Goal: Task Accomplishment & Management: Complete application form

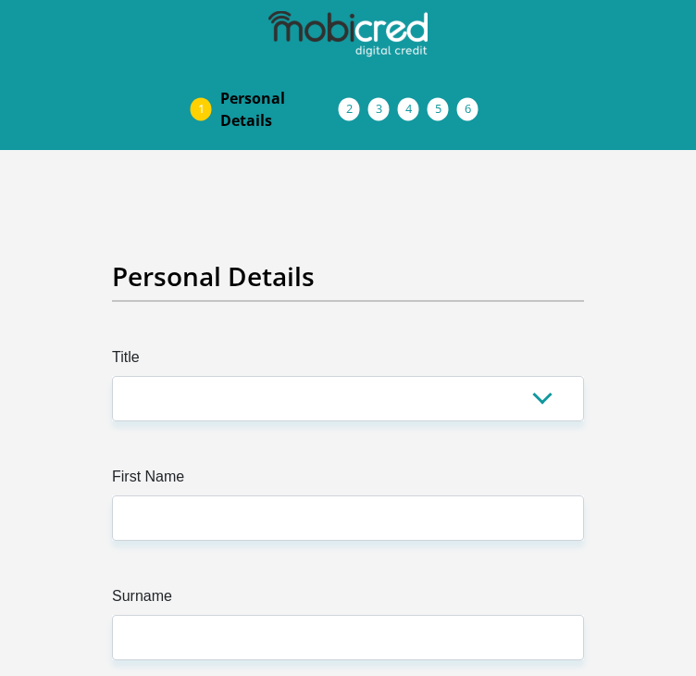
select select "Ms"
click at [112, 376] on select "Mr Ms Mrs Dr [PERSON_NAME]" at bounding box center [348, 398] width 472 height 45
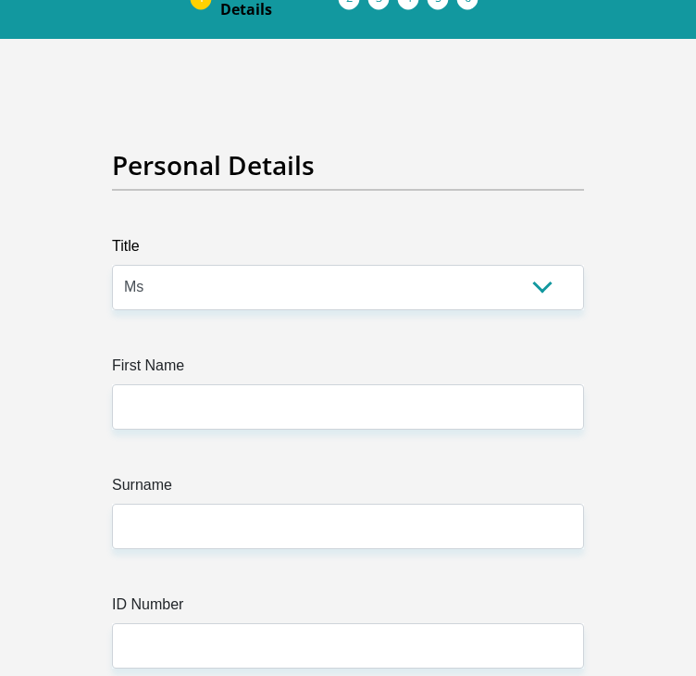
scroll to position [122, 0]
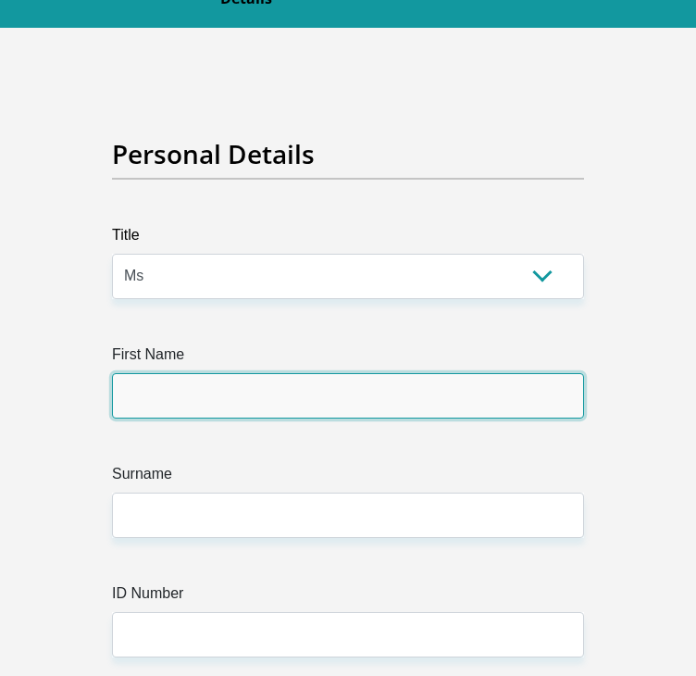
click at [271, 400] on input "First Name" at bounding box center [348, 395] width 472 height 45
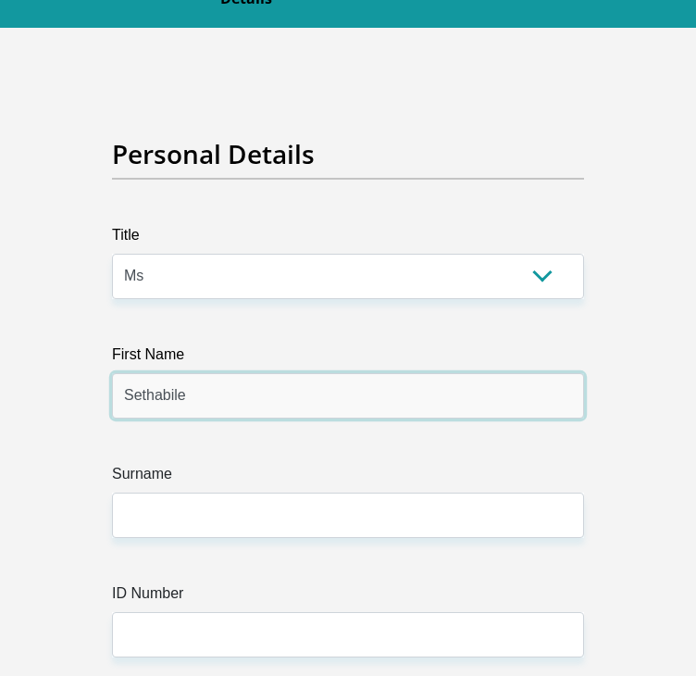
type input "Sethabile"
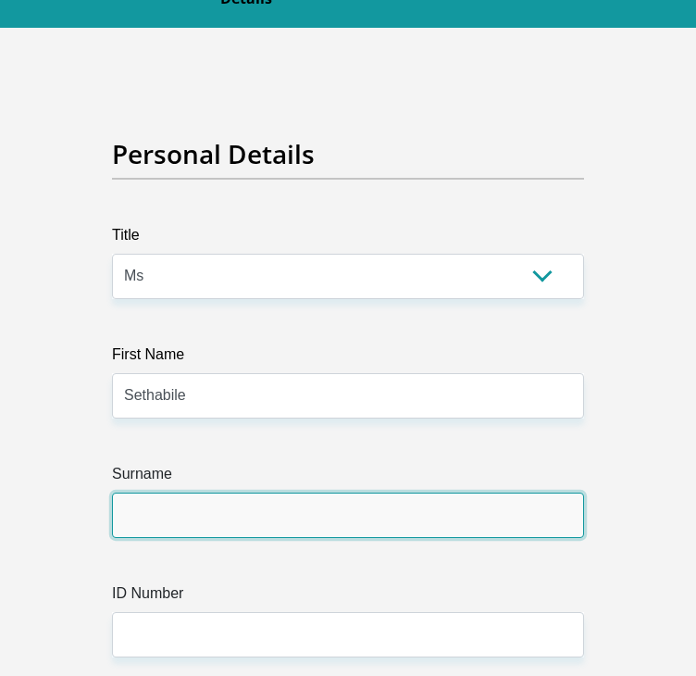
click at [159, 523] on input "Surname" at bounding box center [348, 514] width 472 height 45
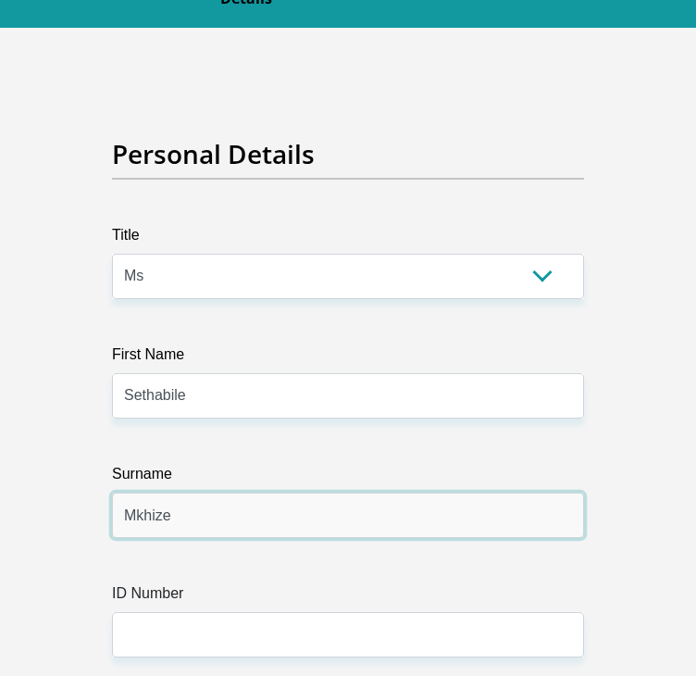
type input "Mkhize"
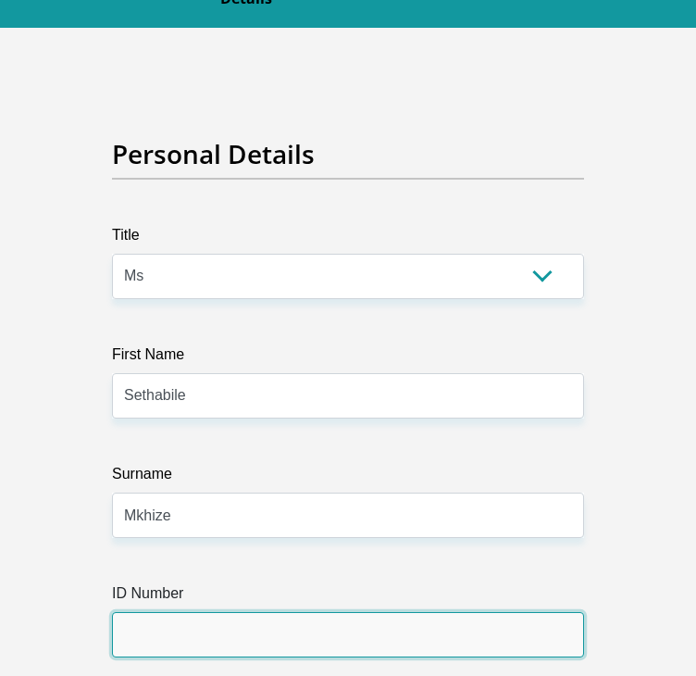
click at [144, 634] on input "ID Number" at bounding box center [348, 634] width 472 height 45
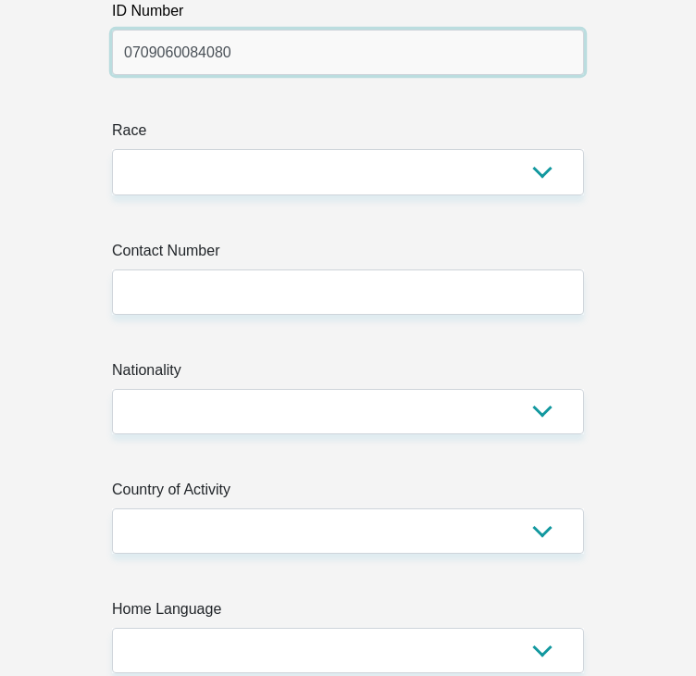
scroll to position [692, 0]
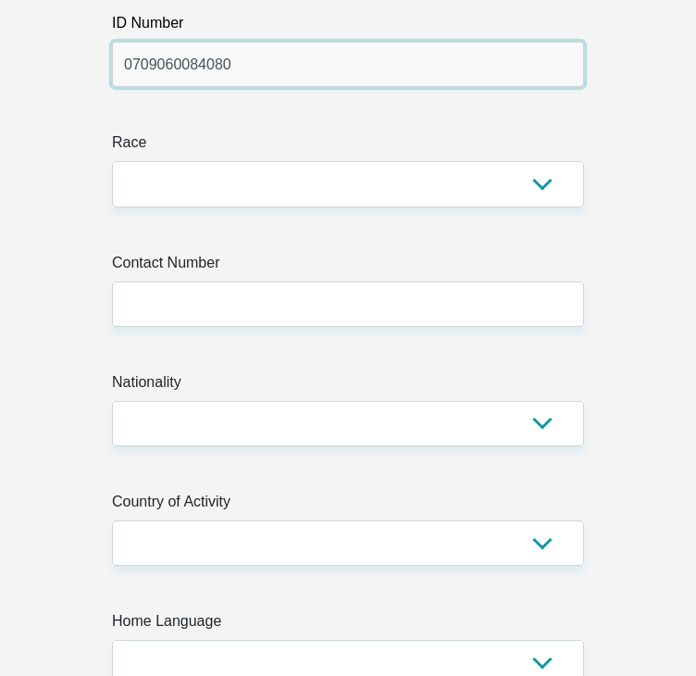
type input "0709060084080"
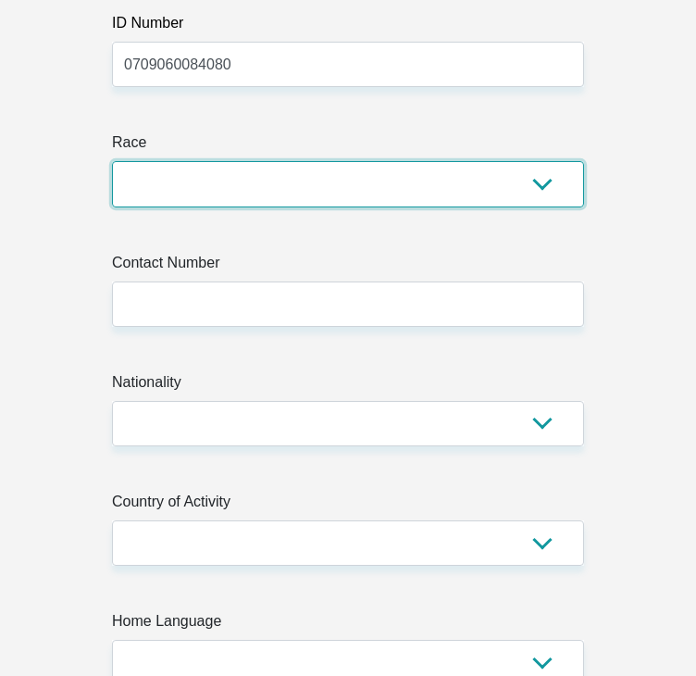
click at [515, 198] on select "Black Coloured Indian White Other" at bounding box center [348, 183] width 472 height 45
select select "1"
click at [112, 161] on select "Black Coloured Indian White Other" at bounding box center [348, 183] width 472 height 45
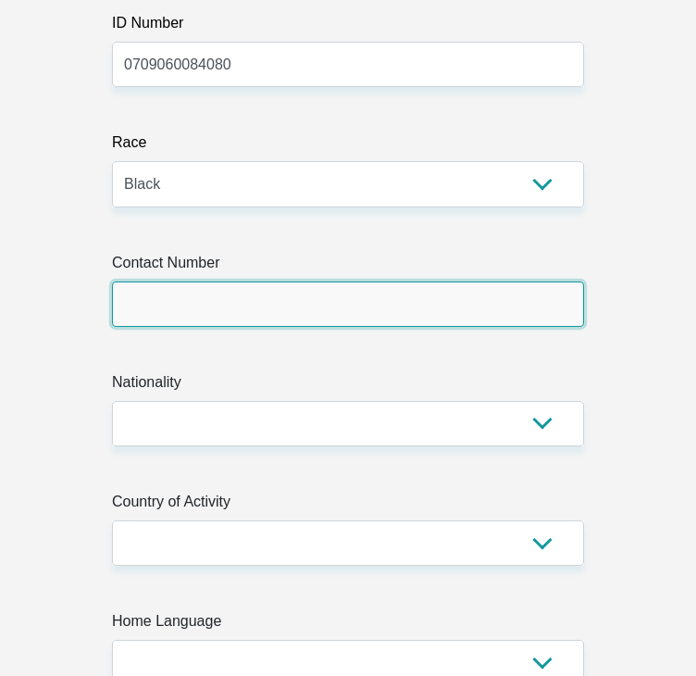
click at [407, 316] on input "Contact Number" at bounding box center [348, 303] width 472 height 45
type input "0824843747"
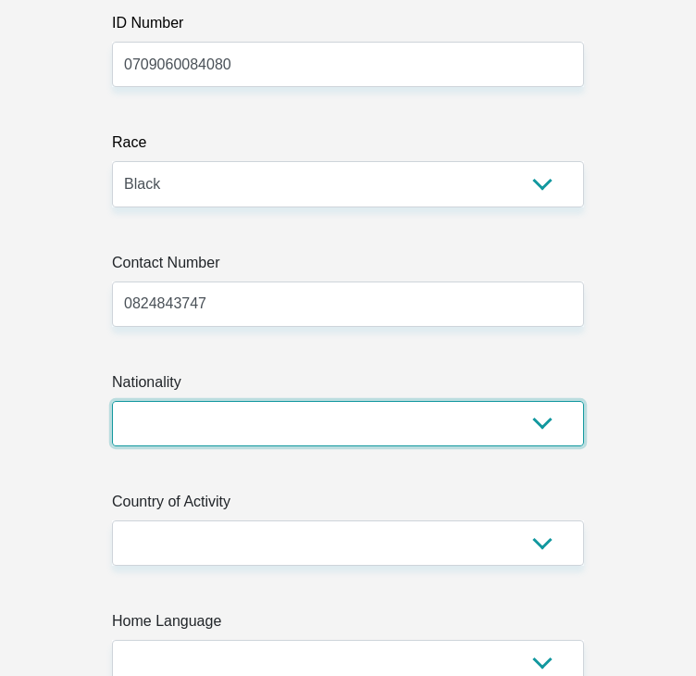
select select "ZAF"
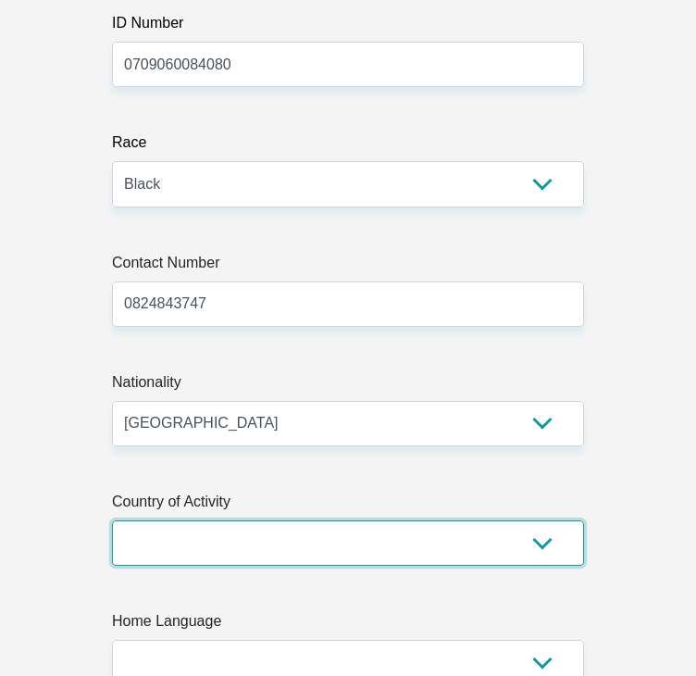
select select "ZAF"
type input "4 Raasblaarlagte, , Arboretum"
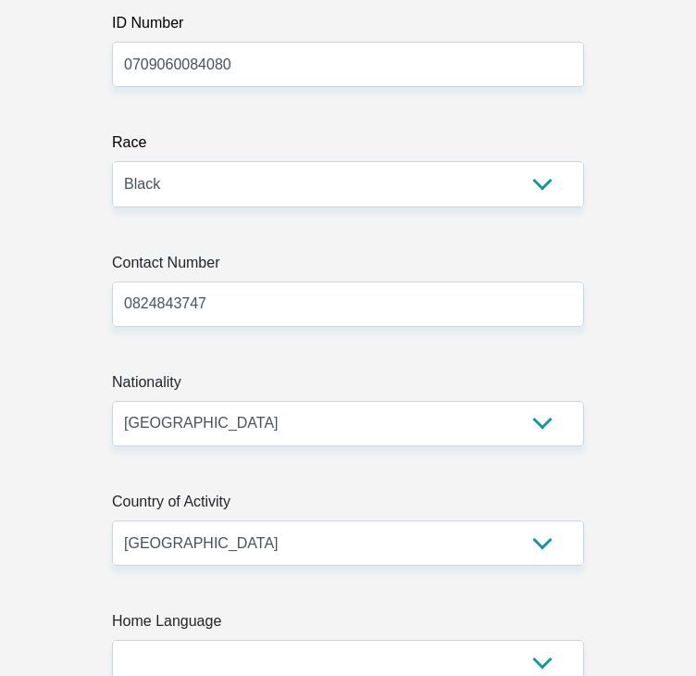
type input "[PERSON_NAME] BAY"
type input "3900"
select select "[GEOGRAPHIC_DATA][DATE]"
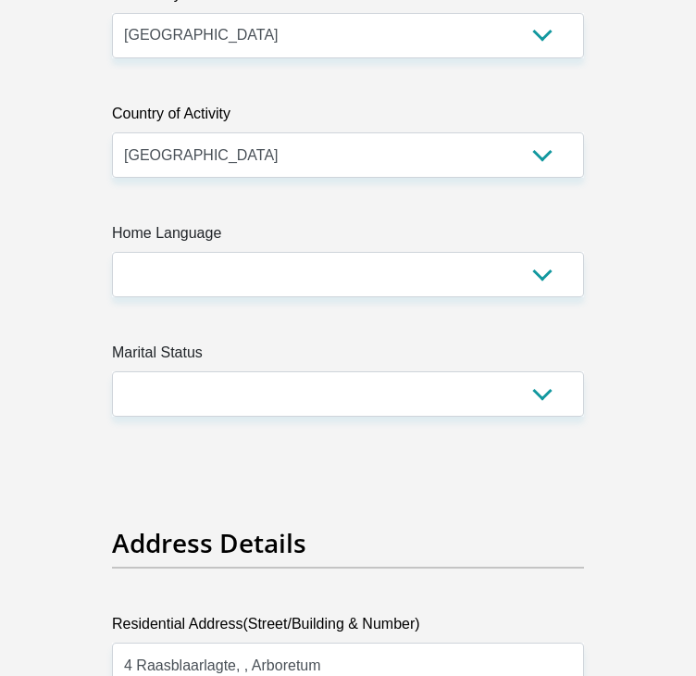
scroll to position [1080, 0]
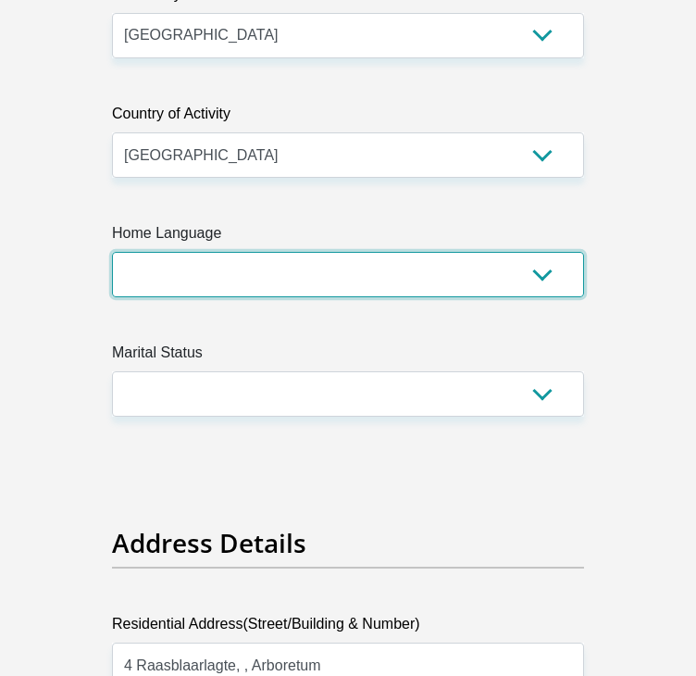
click at [420, 286] on select "Afrikaans English Sepedi South Ndebele Southern Sotho Swati Tsonga Tswana Venda…" at bounding box center [348, 274] width 472 height 45
select select "eng"
click at [112, 252] on select "Afrikaans English Sepedi South Ndebele Southern Sotho Swati Tsonga Tswana Venda…" at bounding box center [348, 274] width 472 height 45
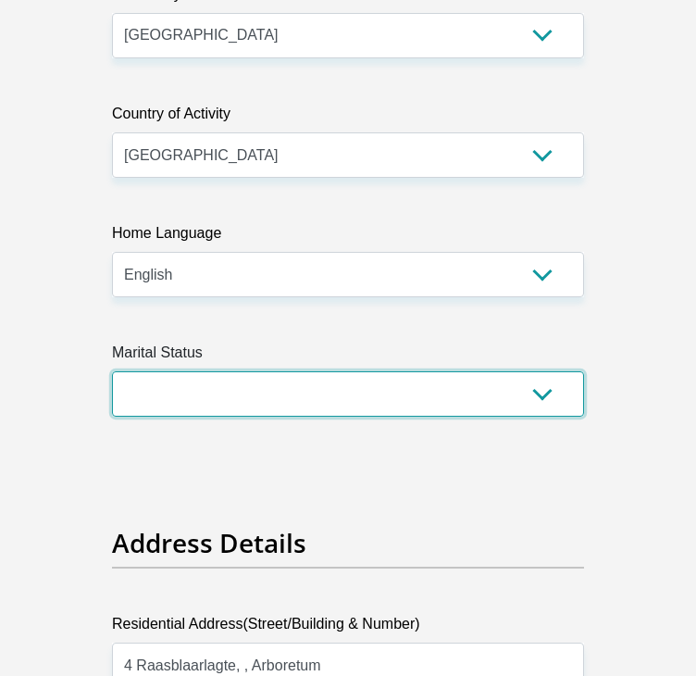
click at [317, 406] on select "Married ANC Single Divorced Widowed Married COP or Customary Law" at bounding box center [348, 393] width 472 height 45
select select "2"
click at [112, 371] on select "Married ANC Single Divorced Widowed Married COP or Customary Law" at bounding box center [348, 393] width 472 height 45
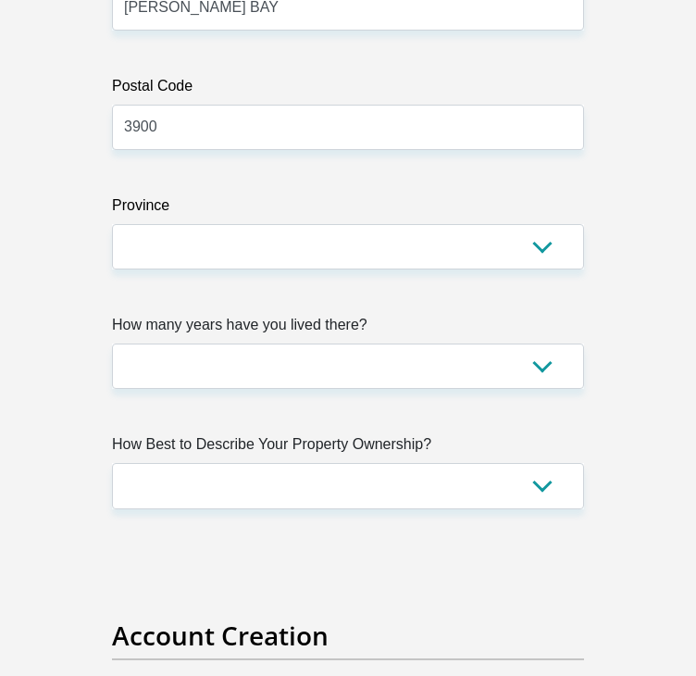
scroll to position [2131, 0]
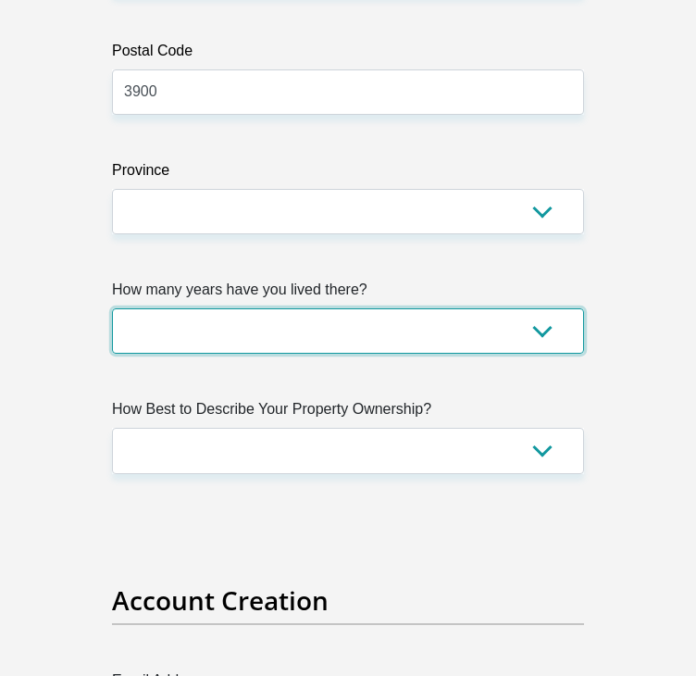
click at [466, 329] on select "less than 1 year 1-3 years 3-5 years 5+ years" at bounding box center [348, 330] width 472 height 45
select select "5"
click at [112, 308] on select "less than 1 year 1-3 years 3-5 years 5+ years" at bounding box center [348, 330] width 472 height 45
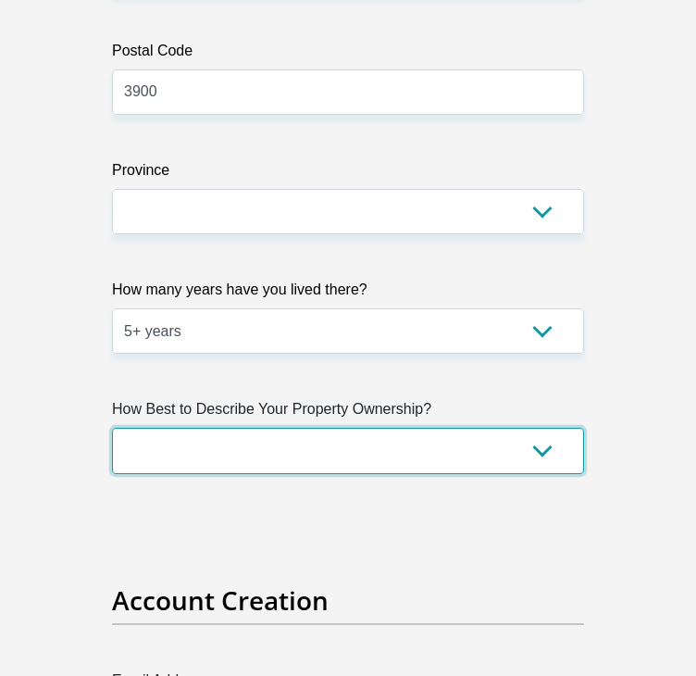
click at [329, 435] on select "Owned Rented Family Owned Company Dwelling" at bounding box center [348, 450] width 472 height 45
select select "parents"
click at [112, 428] on select "Owned Rented Family Owned Company Dwelling" at bounding box center [348, 450] width 472 height 45
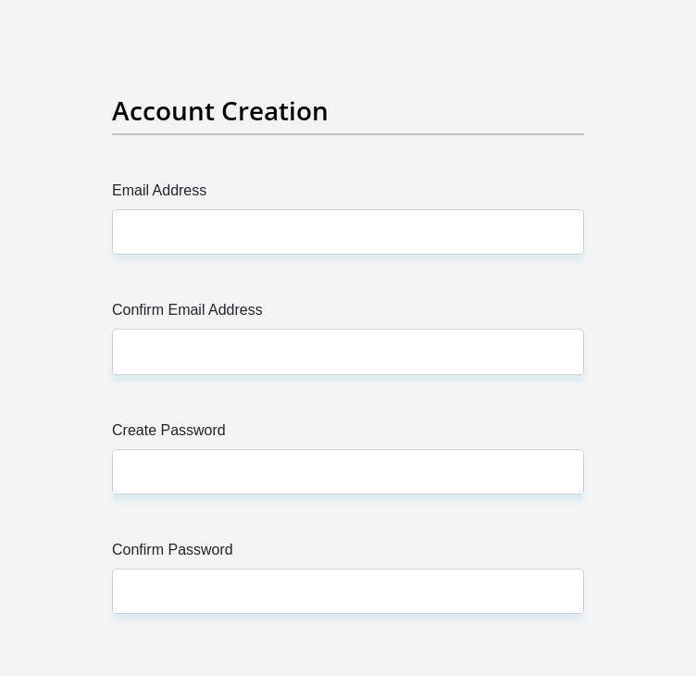
scroll to position [2736, 0]
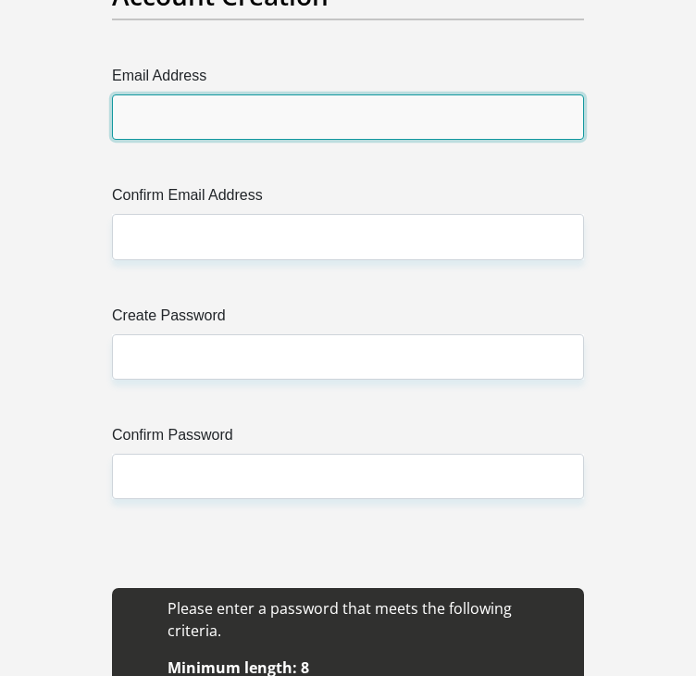
click at [380, 123] on input "Email Address" at bounding box center [348, 116] width 472 height 45
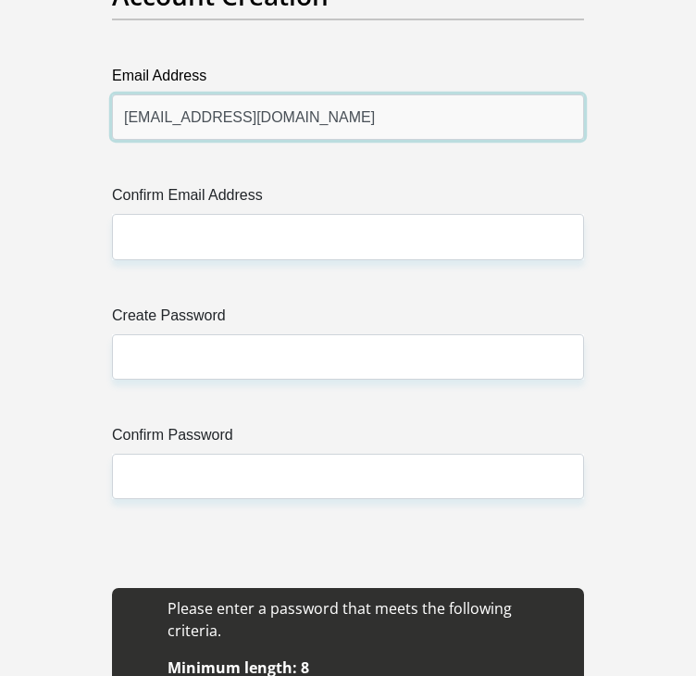
click at [249, 110] on input "[EMAIL_ADDRESS][DOMAIN_NAME]" at bounding box center [348, 116] width 472 height 45
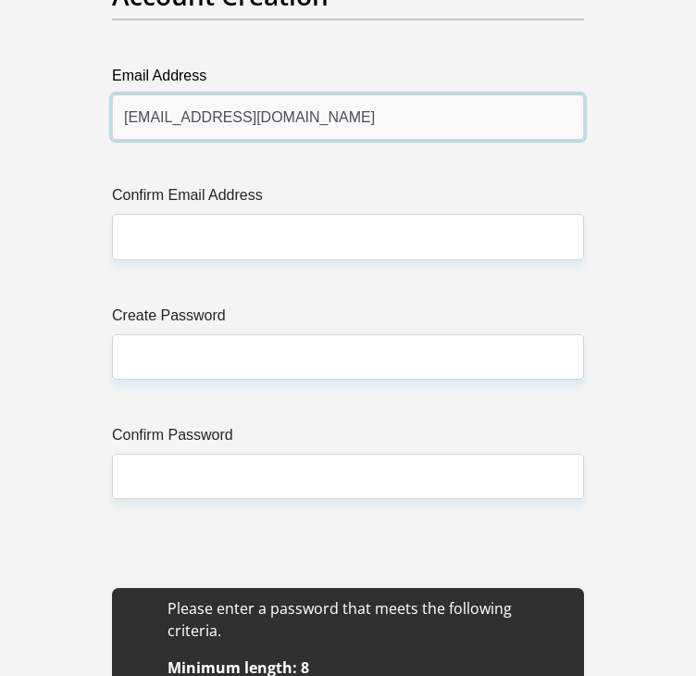
click at [249, 110] on input "[EMAIL_ADDRESS][DOMAIN_NAME]" at bounding box center [348, 116] width 472 height 45
type input "[EMAIL_ADDRESS][DOMAIN_NAME]"
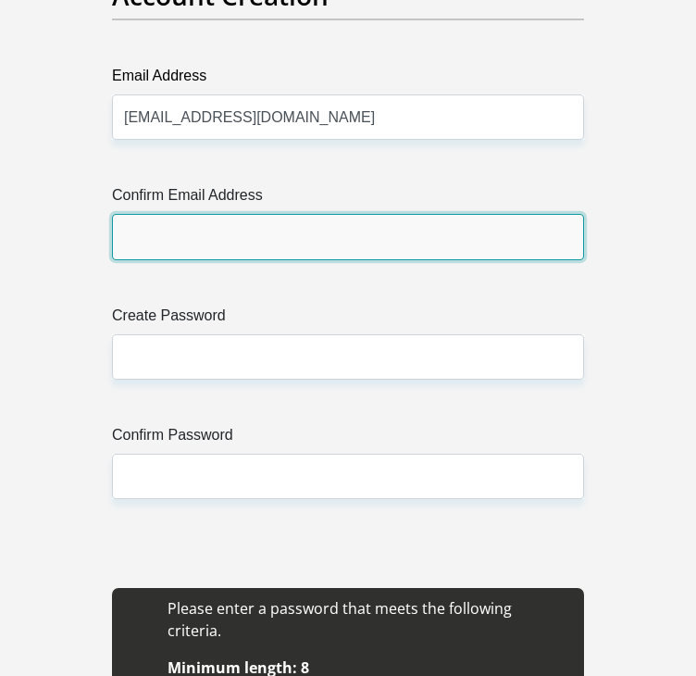
click at [207, 234] on input "Confirm Email Address" at bounding box center [348, 236] width 472 height 45
paste input "[EMAIL_ADDRESS][DOMAIN_NAME]"
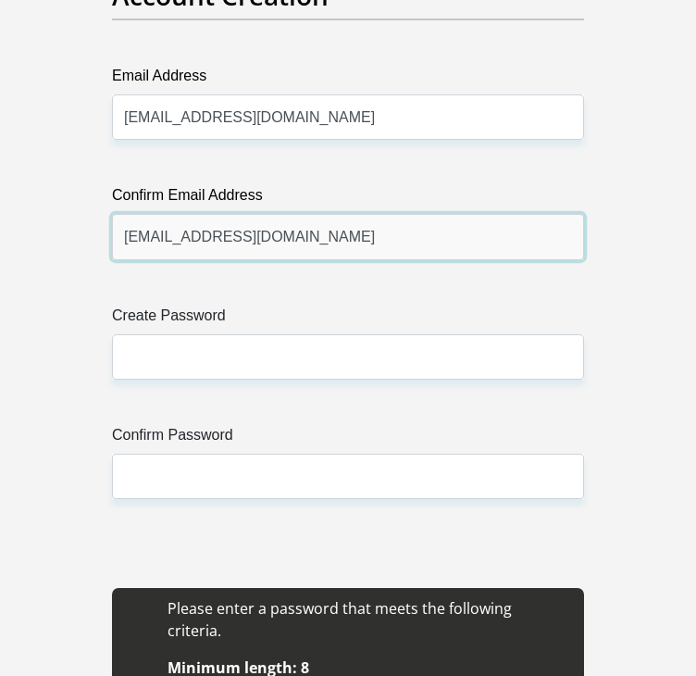
type input "[EMAIL_ADDRESS][DOMAIN_NAME]"
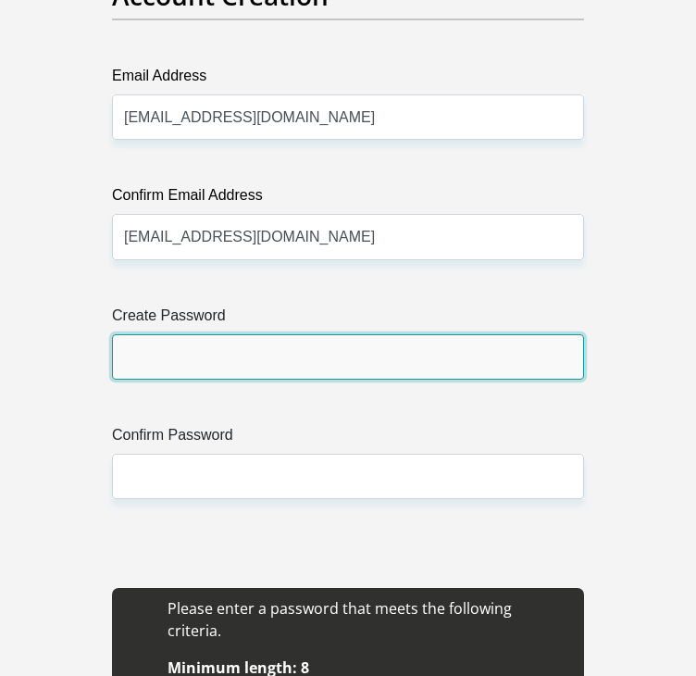
click at [221, 376] on input "Create Password" at bounding box center [348, 356] width 472 height 45
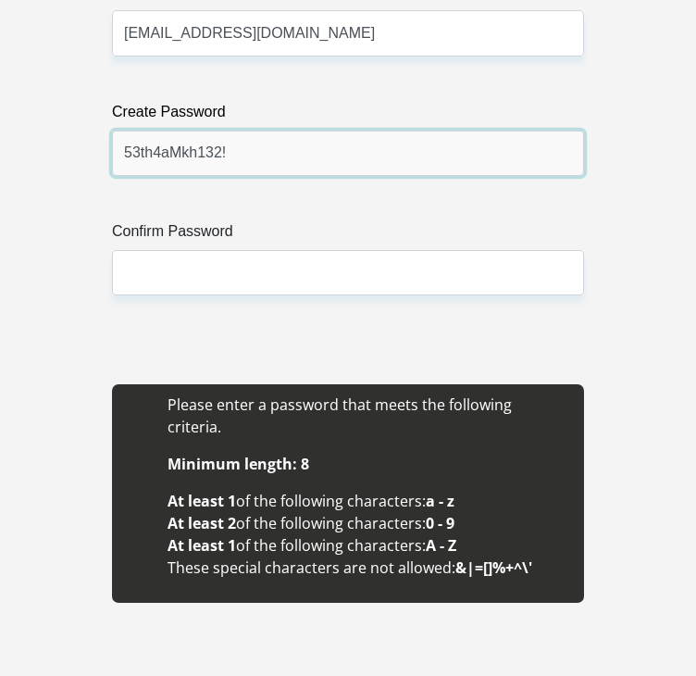
scroll to position [2893, 0]
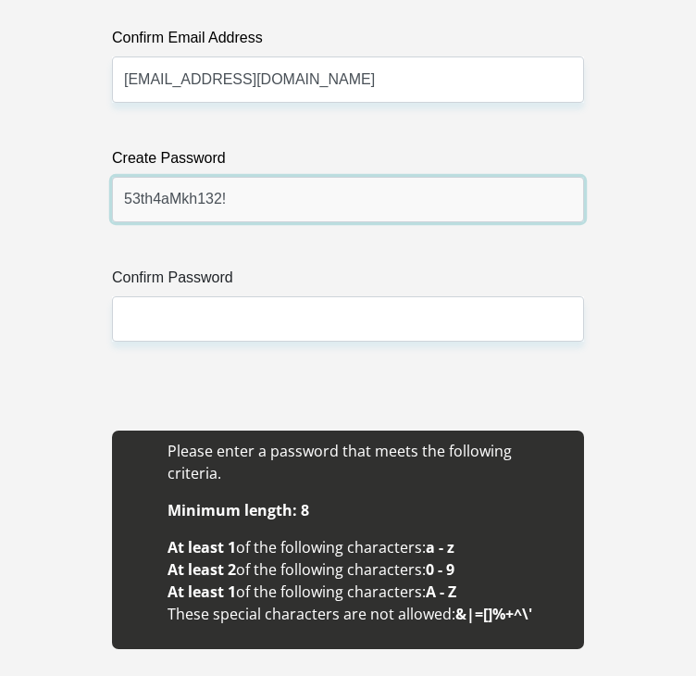
type input "53th4aMkh132!"
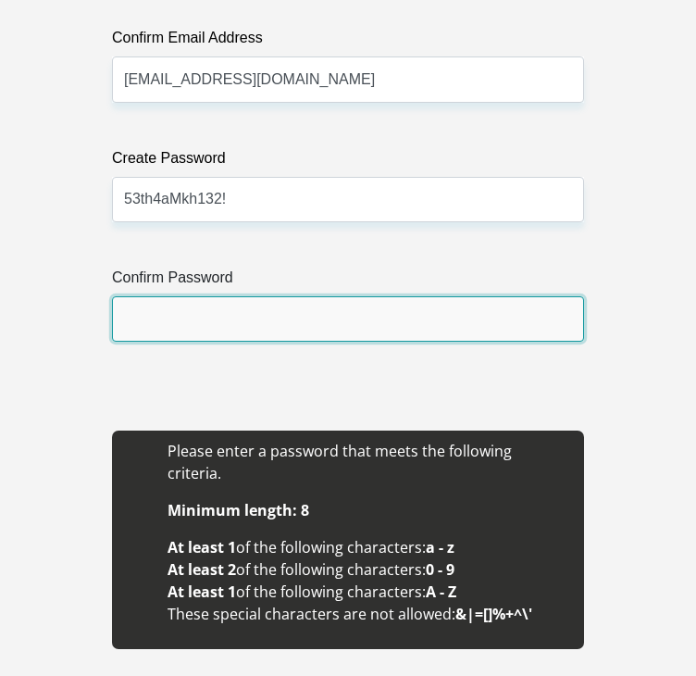
click at [369, 315] on input "Confirm Password" at bounding box center [348, 318] width 472 height 45
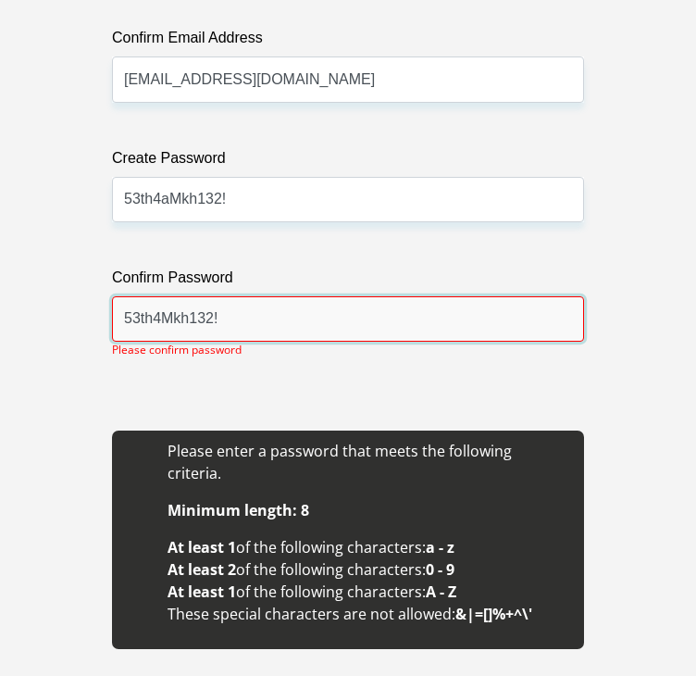
click at [292, 335] on input "53th4Mkh132!" at bounding box center [348, 318] width 472 height 45
type input "53th4Mkh132!"
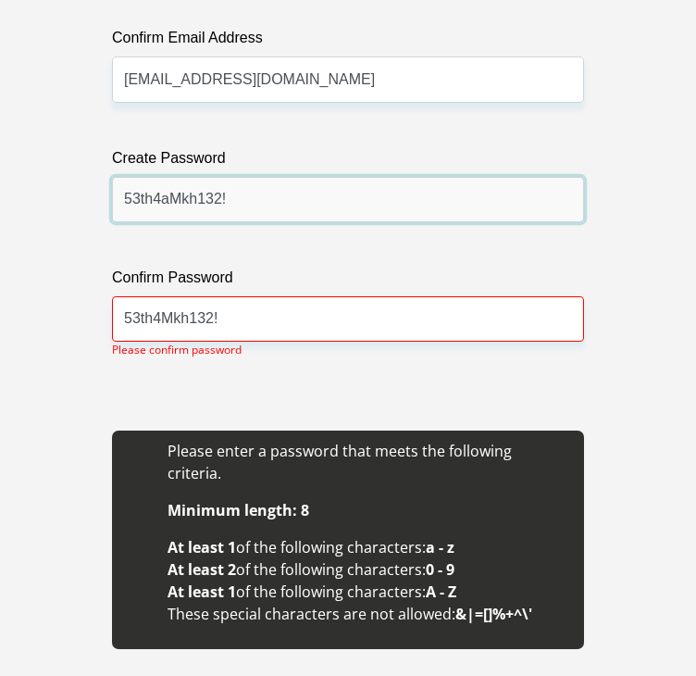
click at [168, 201] on input "53th4aMkh132!" at bounding box center [348, 199] width 472 height 45
type input "53th4Mkh132!"
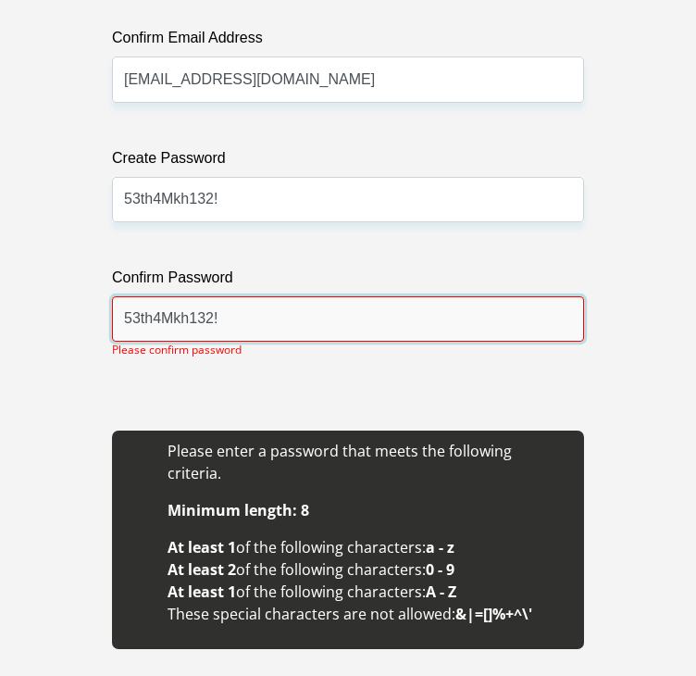
click at [400, 314] on input "53th4Mkh132!" at bounding box center [348, 318] width 472 height 45
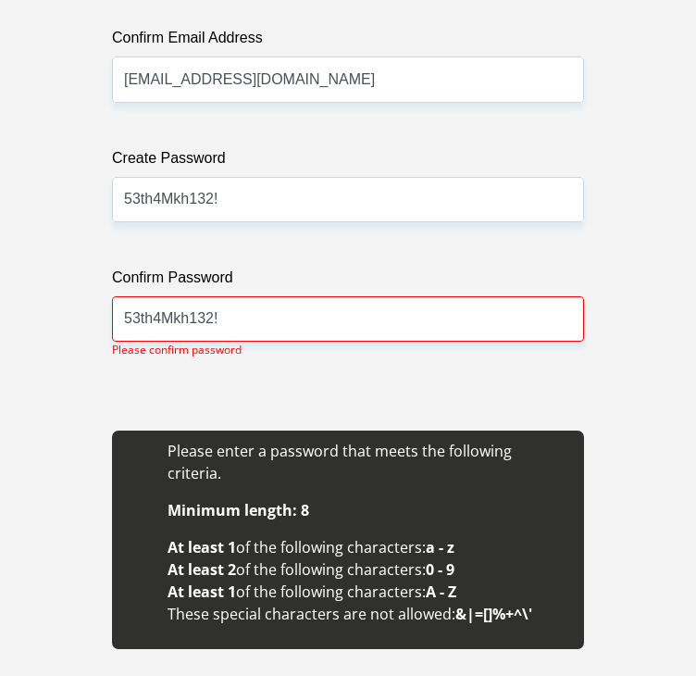
drag, startPoint x: 695, startPoint y: 217, endPoint x: 709, endPoint y: 249, distance: 34.4
